Goal: Navigation & Orientation: Find specific page/section

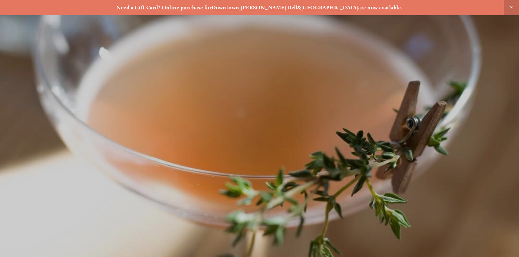
scroll to position [-6, 0]
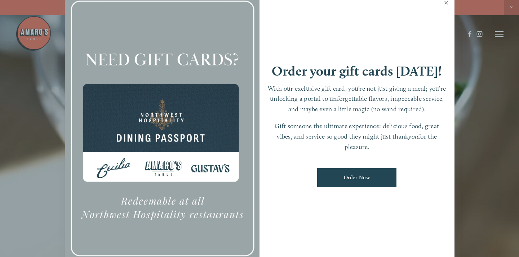
click at [445, 8] on link "Close" at bounding box center [446, 4] width 14 height 20
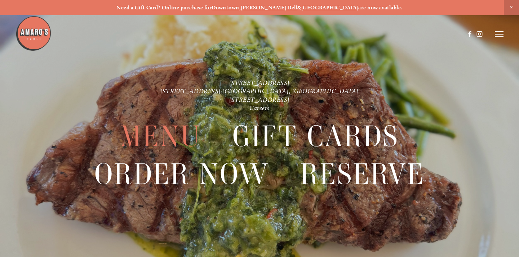
click at [185, 130] on span "Menu" at bounding box center [160, 136] width 81 height 37
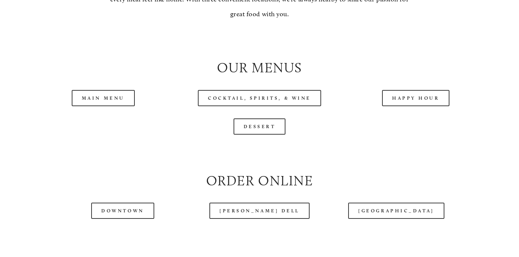
scroll to position [708, 0]
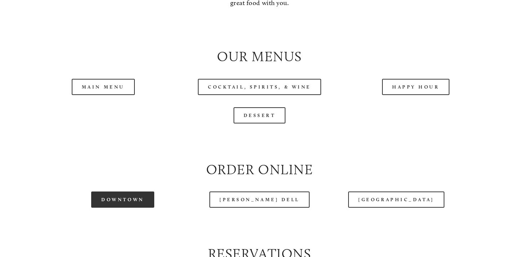
click at [130, 192] on link "Downtown" at bounding box center [122, 200] width 63 height 16
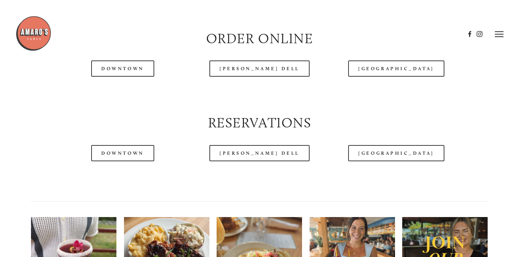
scroll to position [690, 0]
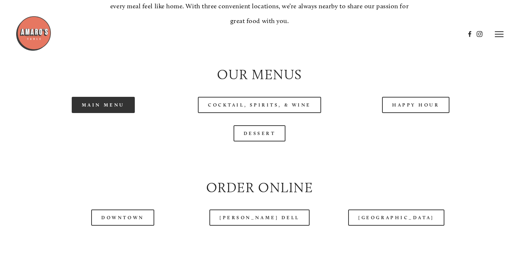
click at [104, 104] on link "Main Menu" at bounding box center [103, 105] width 63 height 16
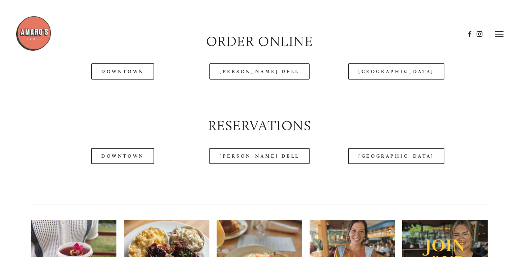
scroll to position [784, 0]
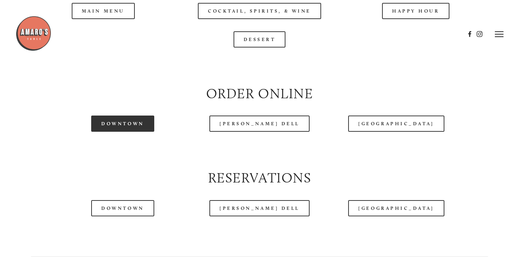
click at [125, 121] on link "Downtown" at bounding box center [122, 124] width 63 height 16
